Goal: Navigation & Orientation: Find specific page/section

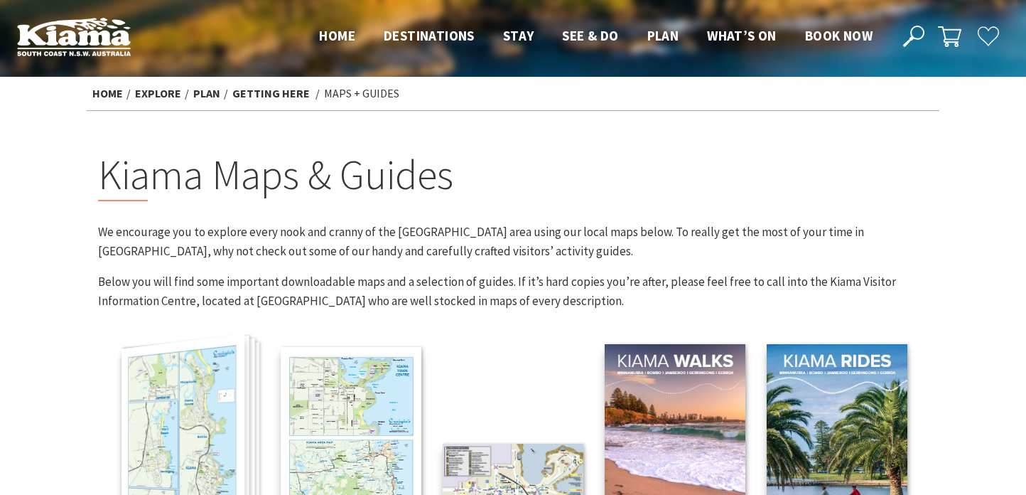
click at [176, 432] on img at bounding box center [183, 444] width 123 height 221
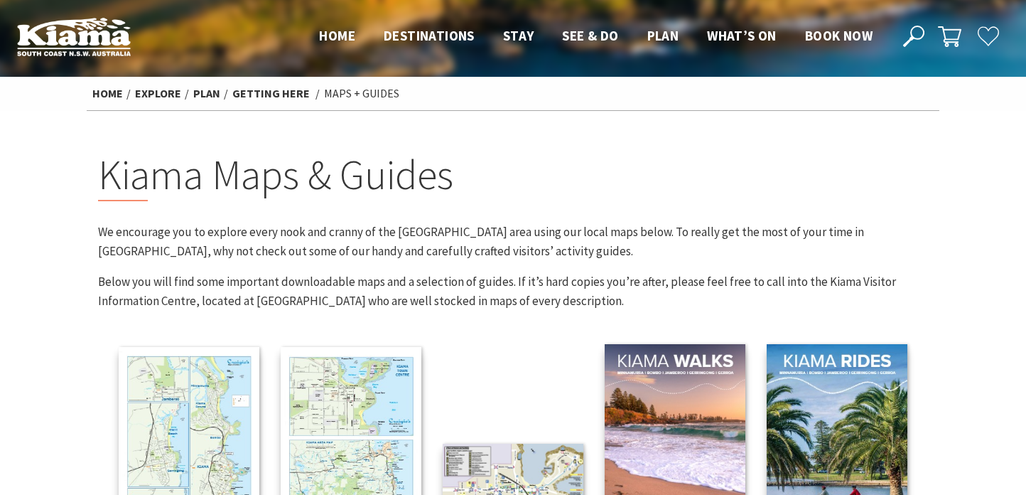
scroll to position [142, 0]
